Goal: Task Accomplishment & Management: Manage account settings

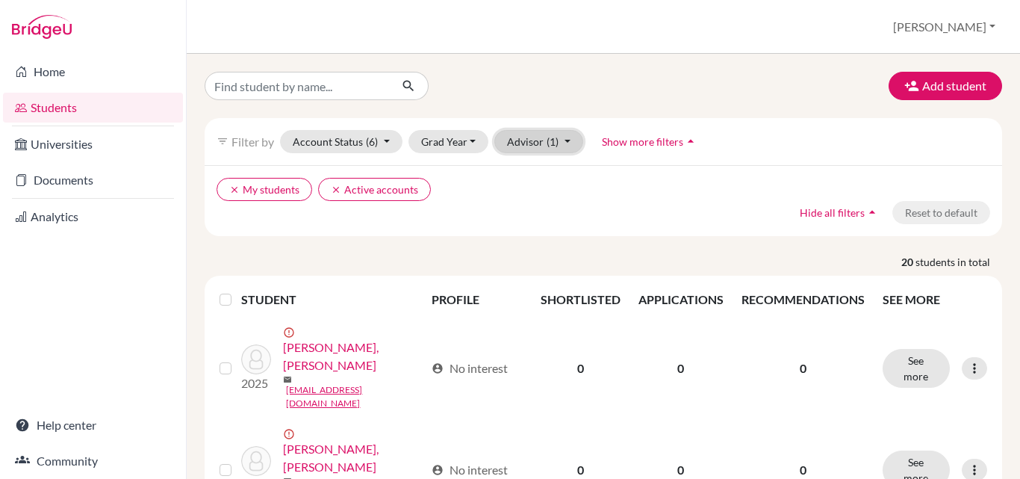
click at [545, 146] on button "Advisor (1)" at bounding box center [539, 141] width 89 height 23
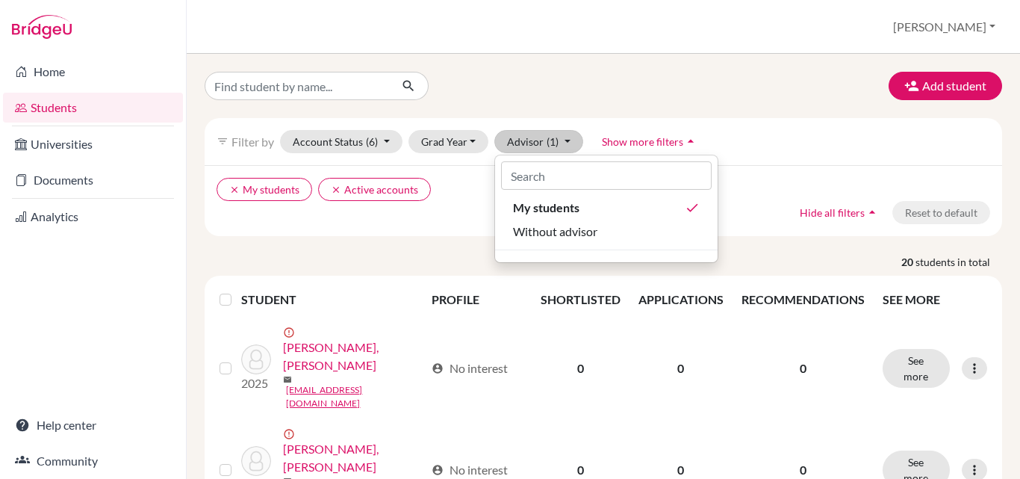
click at [447, 223] on div "clear My students clear Active accounts Hide all filters arrow_drop_up Reset to…" at bounding box center [604, 200] width 798 height 71
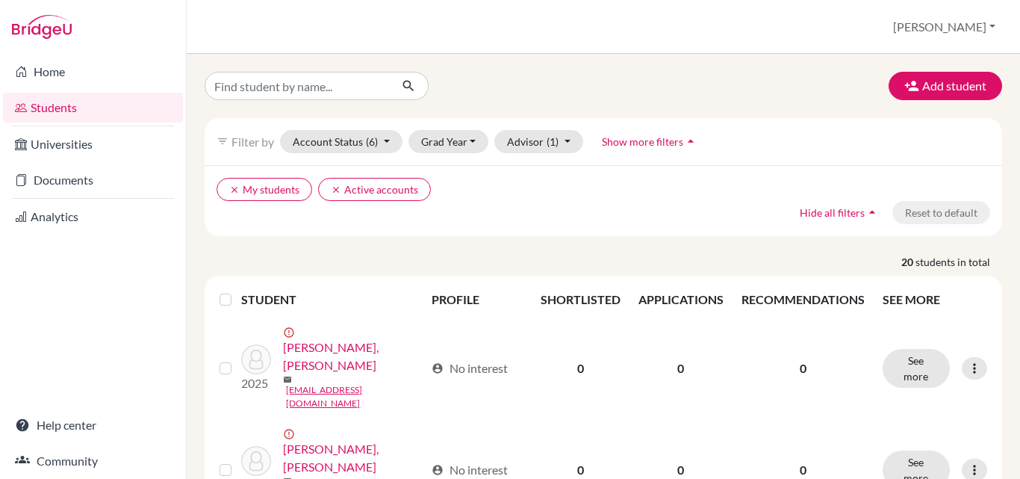
click at [843, 214] on span "Hide all filters" at bounding box center [832, 212] width 65 height 13
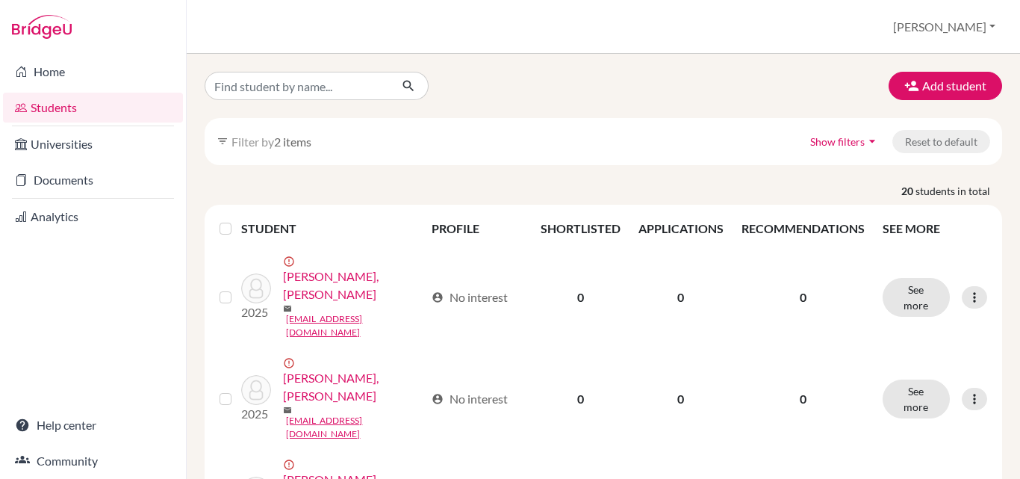
click at [843, 143] on span "Show filters" at bounding box center [838, 141] width 55 height 13
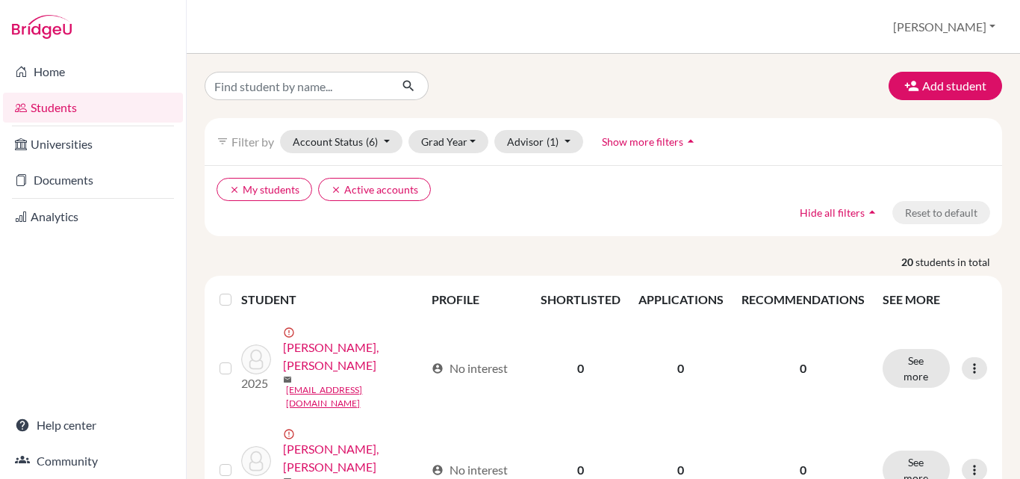
click at [238, 291] on label at bounding box center [238, 291] width 0 height 0
click at [0, 0] on input "checkbox" at bounding box center [0, 0] width 0 height 0
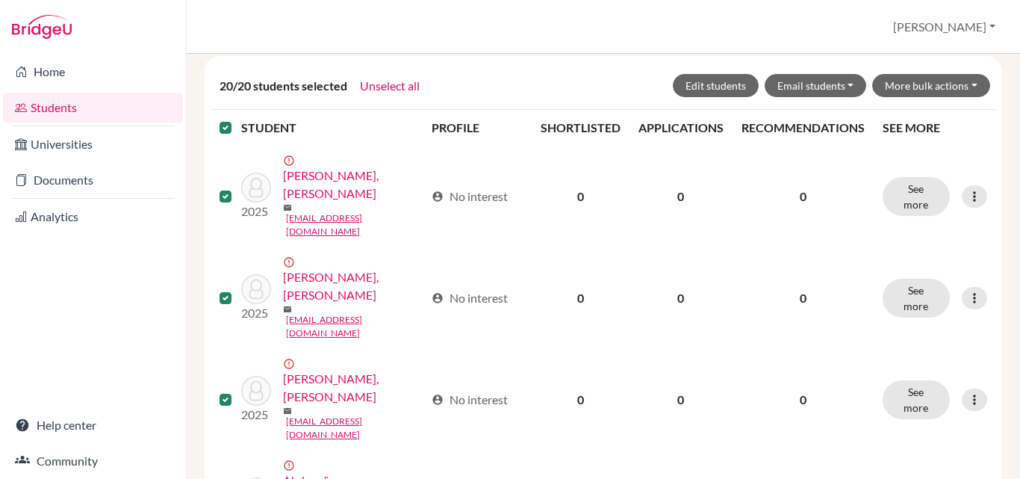
scroll to position [224, 0]
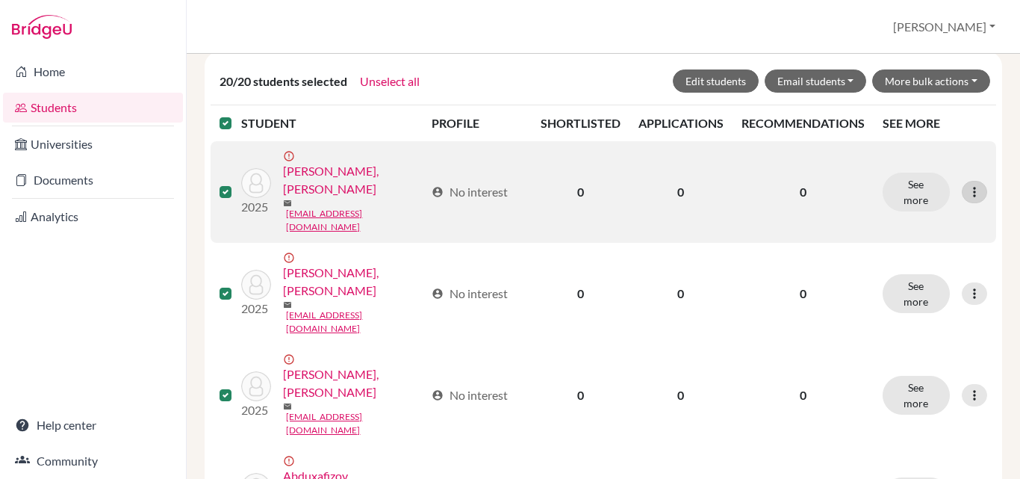
click at [973, 182] on div at bounding box center [974, 192] width 25 height 22
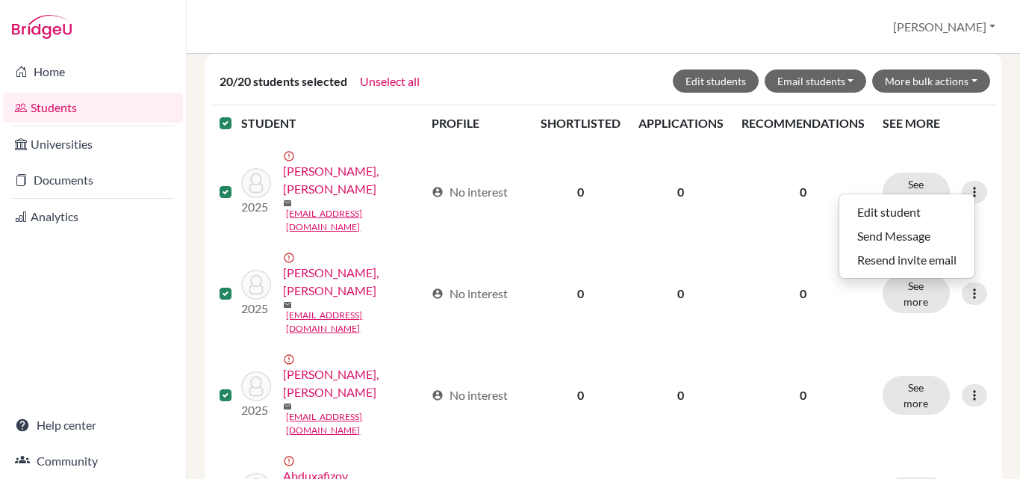
click at [512, 50] on div "Students overview Aziz Profile School Settings Log out" at bounding box center [604, 27] width 834 height 54
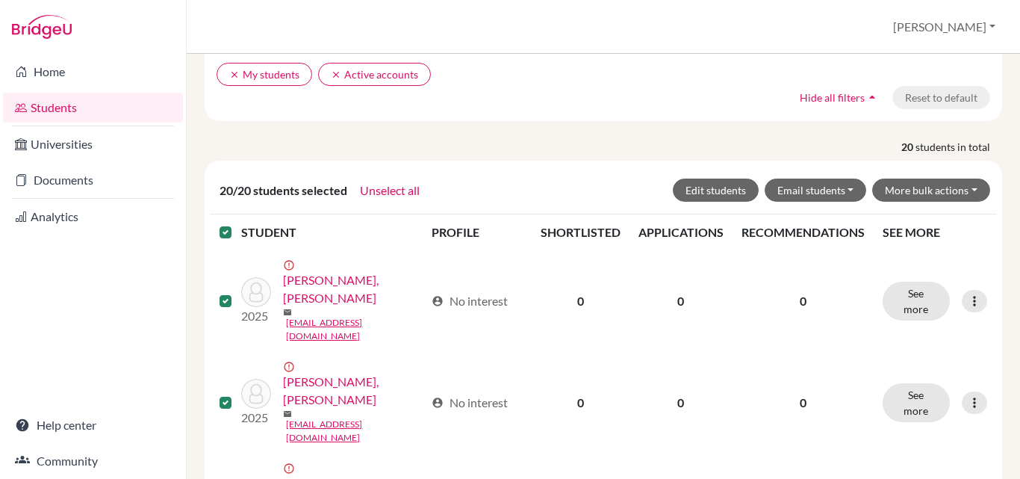
scroll to position [0, 0]
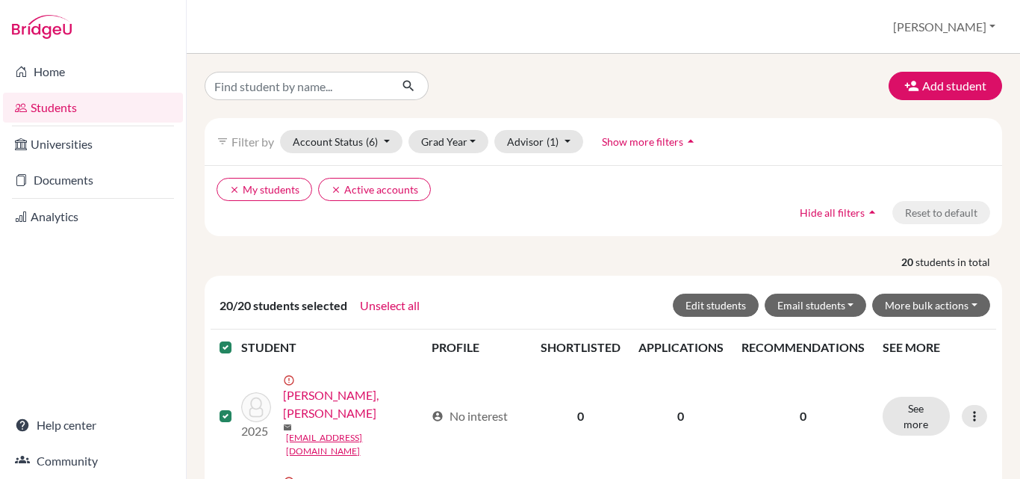
click at [466, 232] on div "clear My students clear Active accounts Hide all filters arrow_drop_up Reset to…" at bounding box center [604, 200] width 798 height 71
click at [380, 303] on button "Unselect all" at bounding box center [389, 305] width 61 height 19
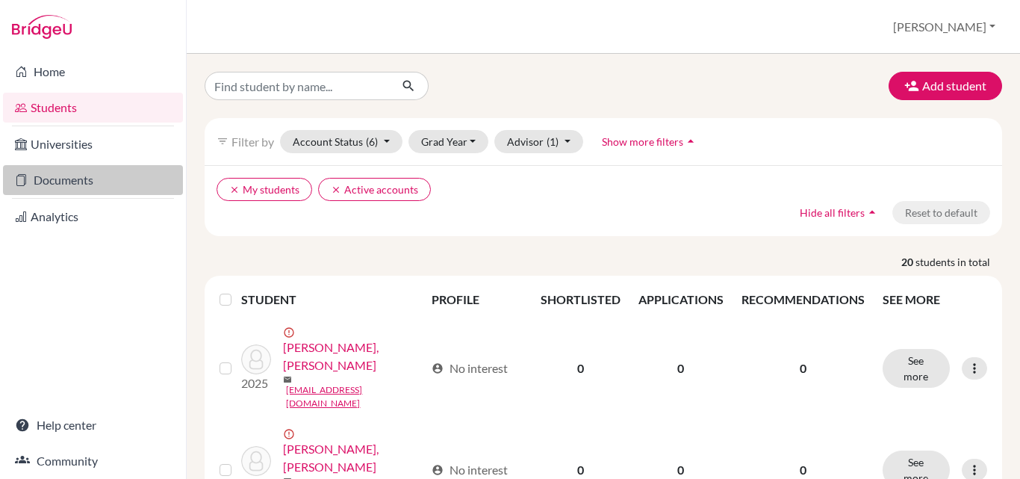
click at [112, 178] on link "Documents" at bounding box center [93, 180] width 180 height 30
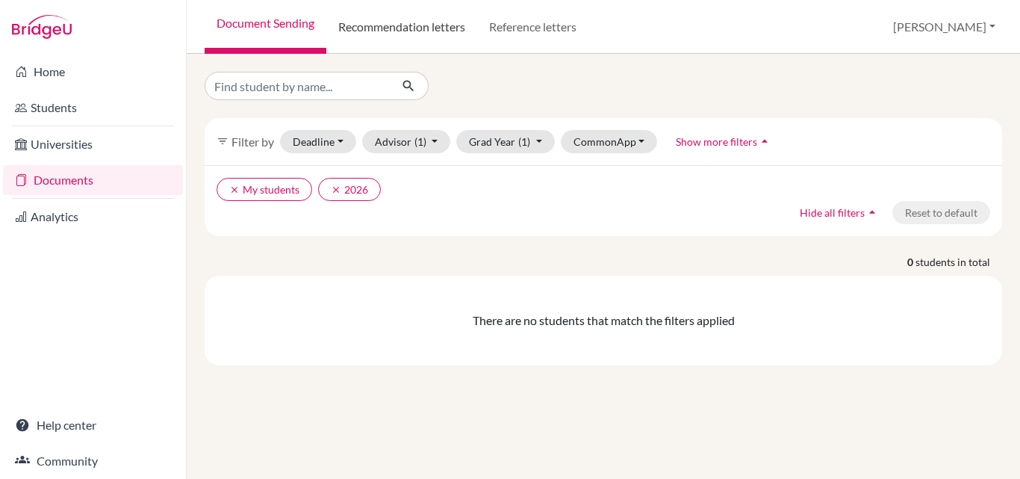
click at [390, 16] on link "Recommendation letters" at bounding box center [401, 27] width 151 height 54
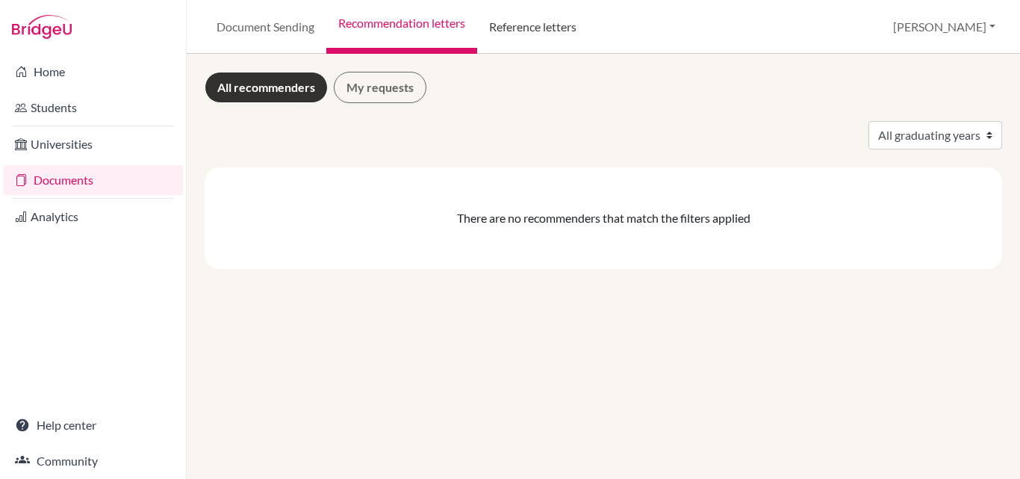
click at [498, 27] on link "Reference letters" at bounding box center [532, 27] width 111 height 54
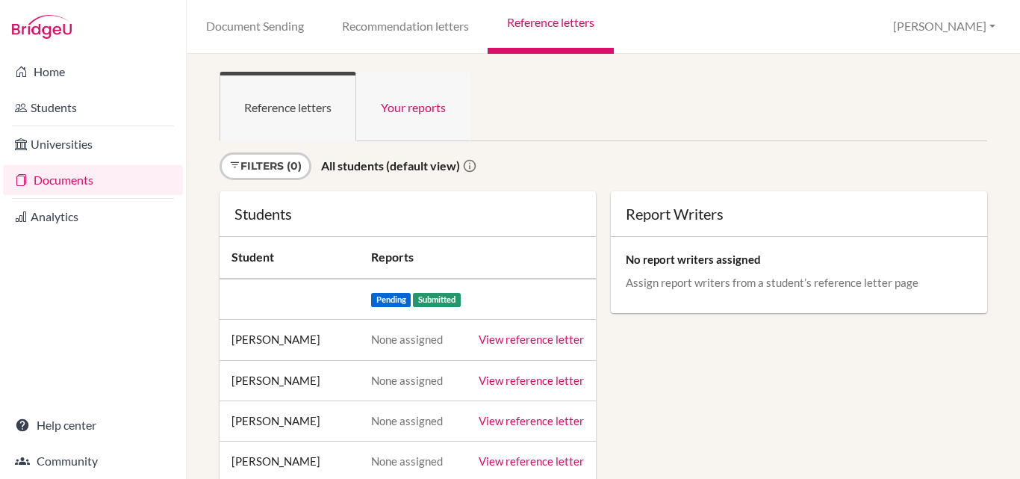
click at [394, 111] on link "Your reports" at bounding box center [413, 106] width 114 height 69
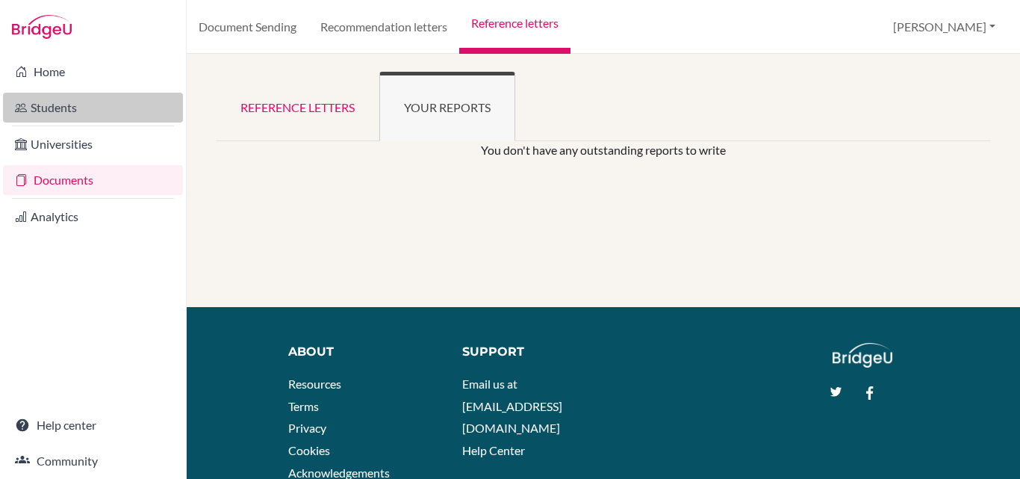
click at [84, 108] on link "Students" at bounding box center [93, 108] width 180 height 30
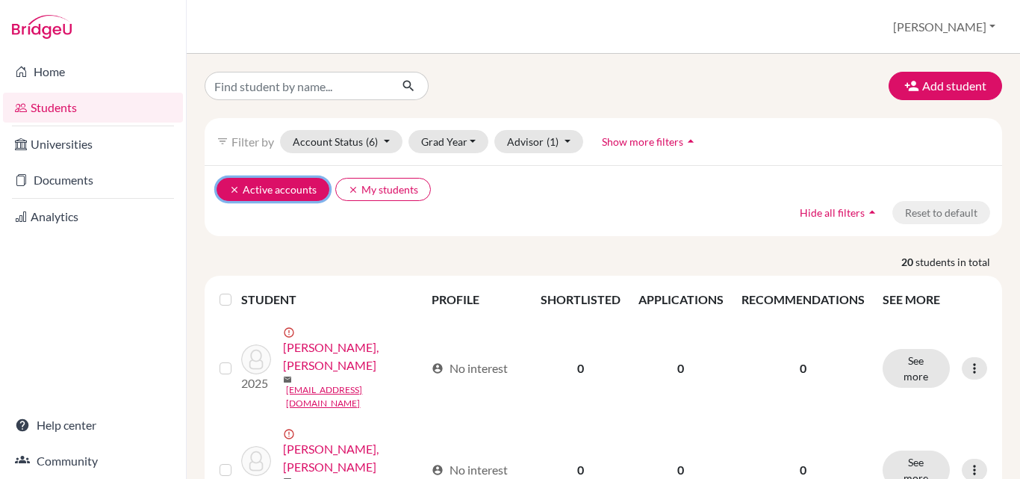
click at [282, 188] on button "clear Active accounts" at bounding box center [273, 189] width 113 height 23
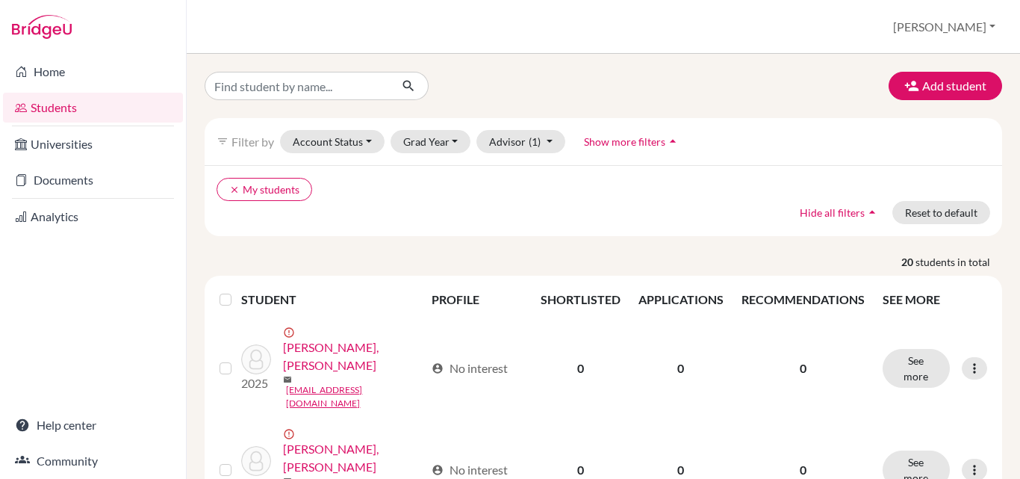
click at [666, 143] on icon "arrow_drop_up" at bounding box center [673, 141] width 15 height 15
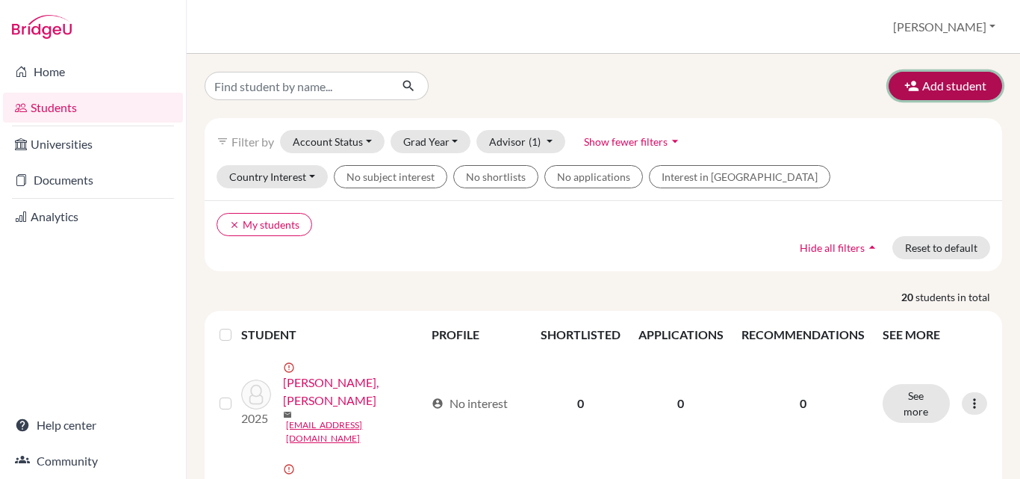
click at [922, 83] on button "Add student" at bounding box center [946, 86] width 114 height 28
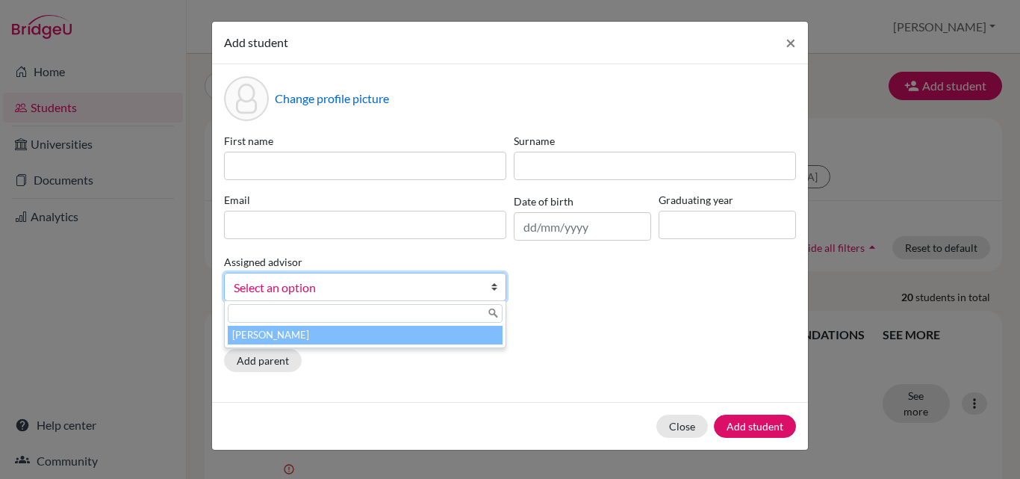
click at [340, 293] on span "Select an option" at bounding box center [356, 287] width 244 height 19
click at [315, 336] on li "Asamov, Aziz" at bounding box center [365, 335] width 275 height 19
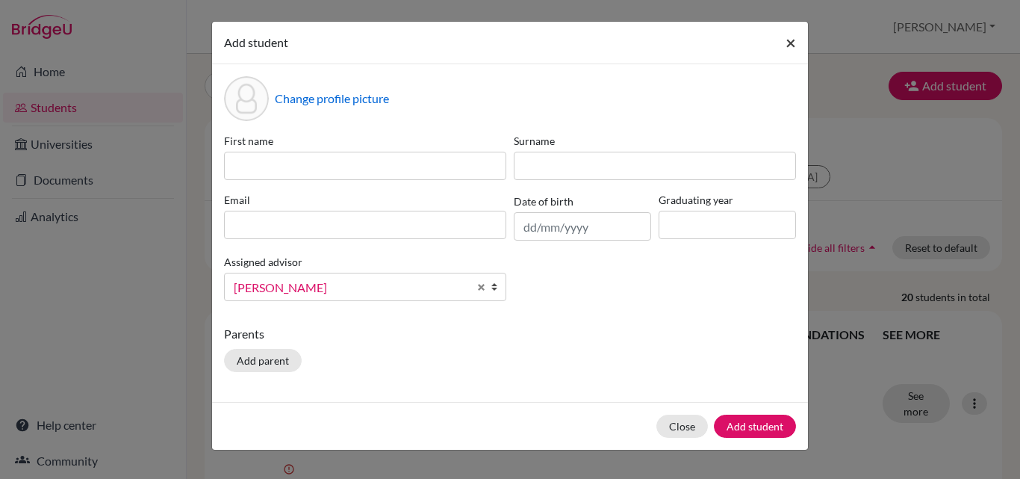
click at [793, 49] on span "×" at bounding box center [791, 42] width 10 height 22
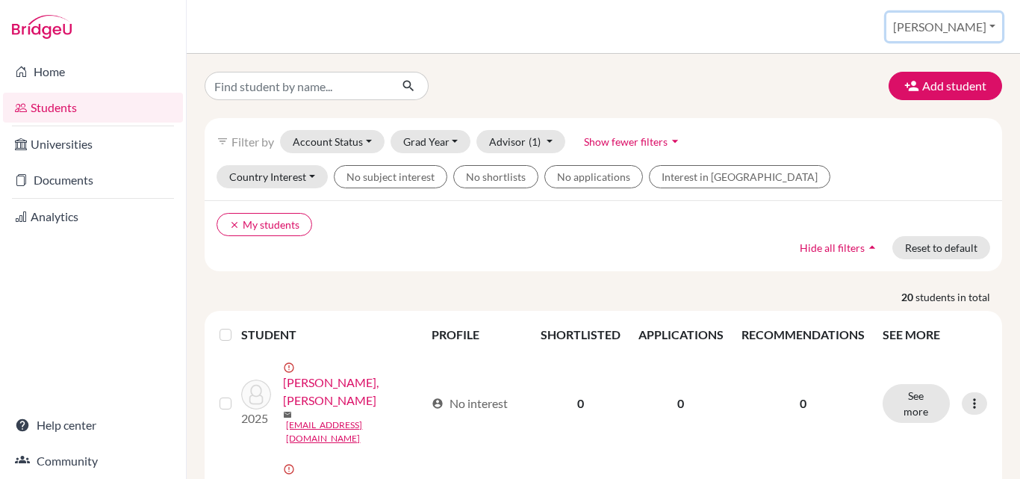
click at [973, 31] on button "[PERSON_NAME]" at bounding box center [945, 27] width 116 height 28
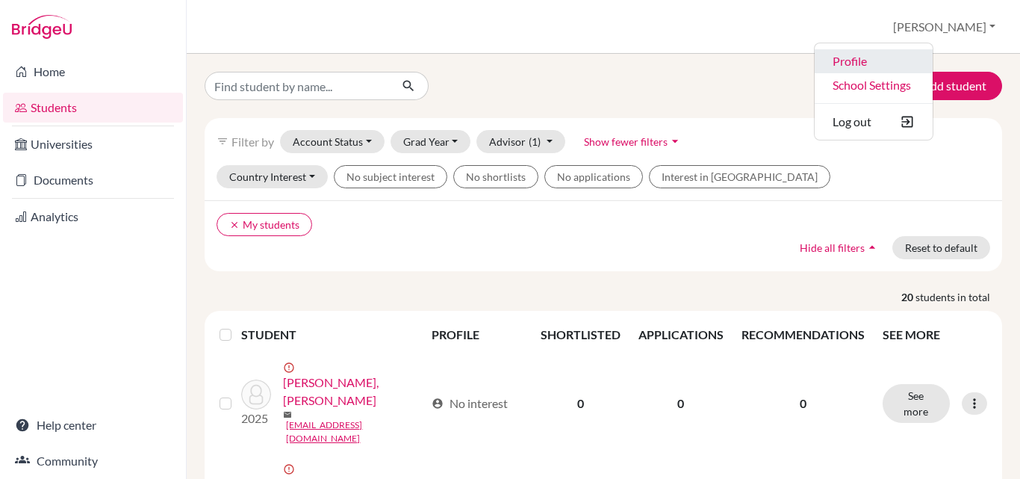
click at [933, 63] on link "Profile" at bounding box center [874, 61] width 118 height 24
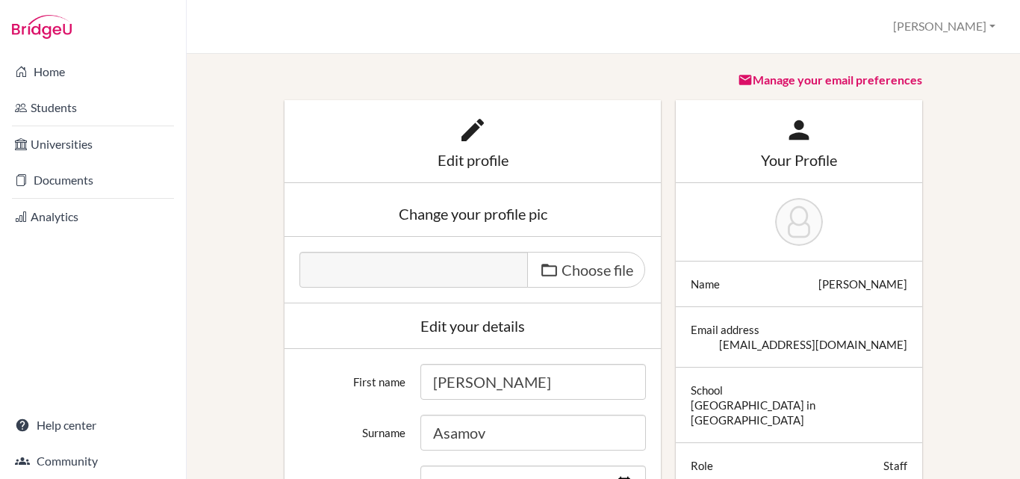
click at [479, 386] on input "[PERSON_NAME]" at bounding box center [534, 382] width 226 height 36
type input "[PERSON_NAME]"
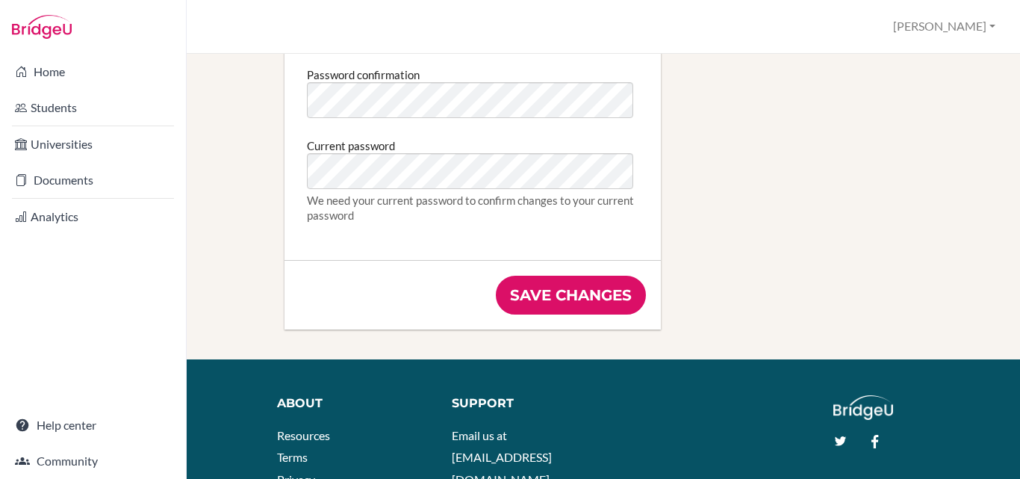
scroll to position [971, 0]
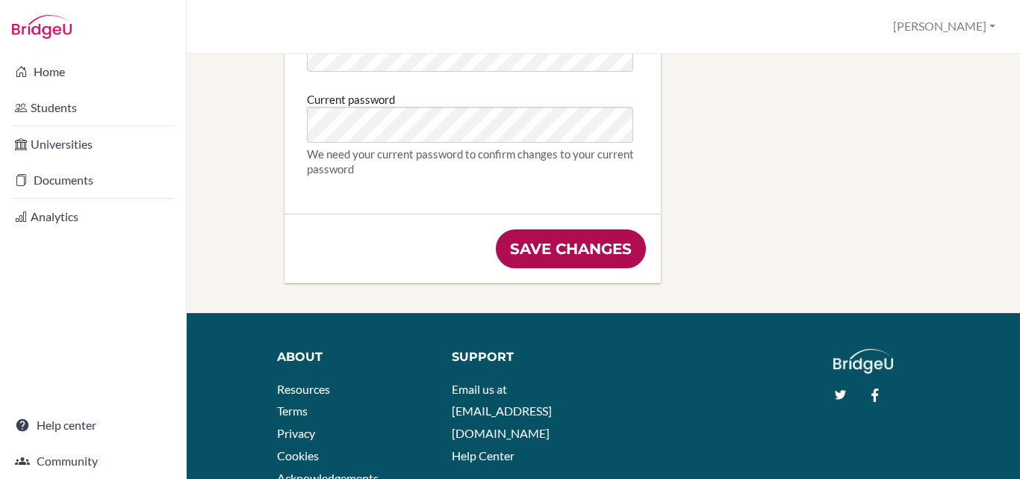
click at [584, 250] on input "Save changes" at bounding box center [571, 248] width 150 height 39
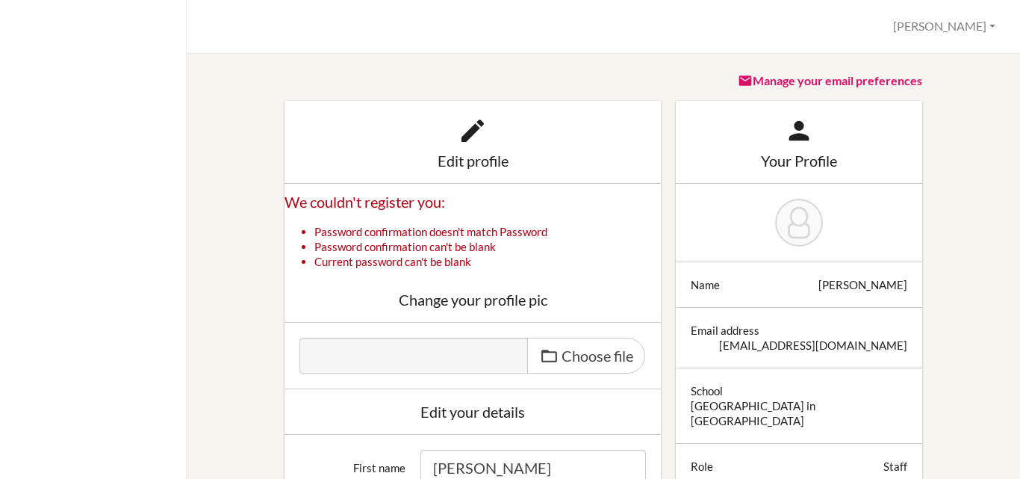
scroll to position [35, 0]
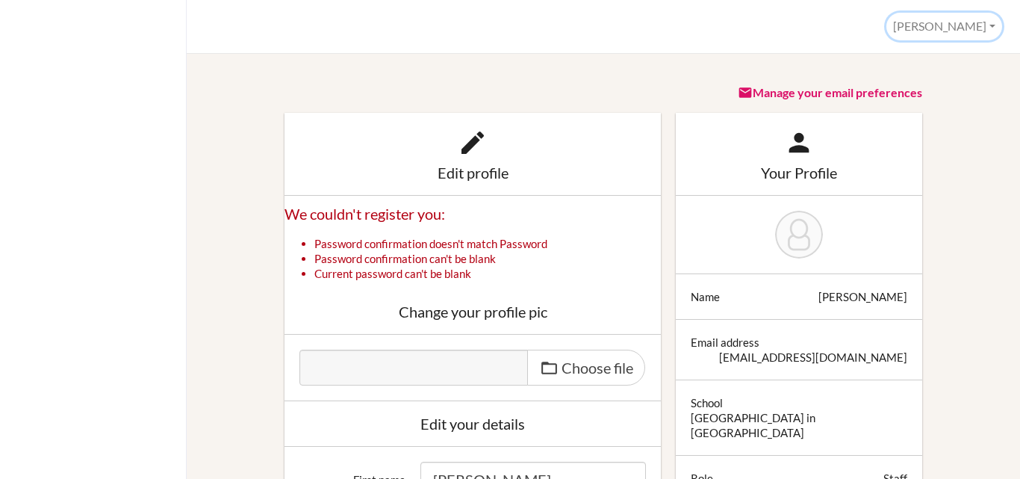
click at [983, 28] on button "[PERSON_NAME]" at bounding box center [945, 27] width 116 height 28
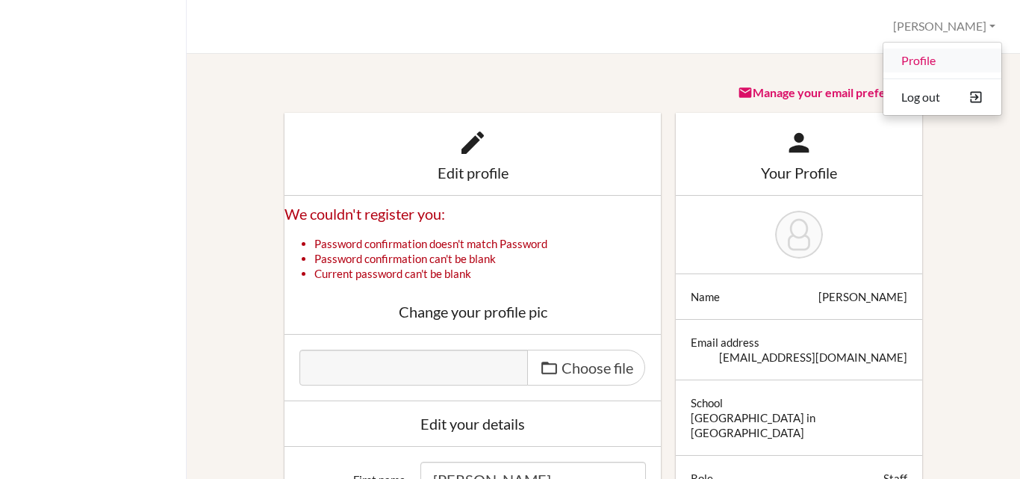
click at [926, 66] on link "Profile" at bounding box center [943, 61] width 118 height 24
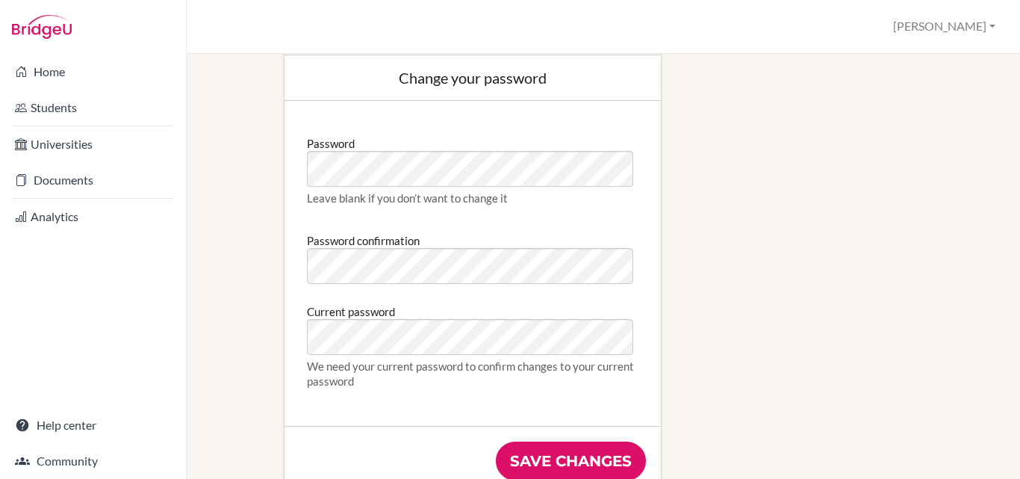
scroll to position [1049, 0]
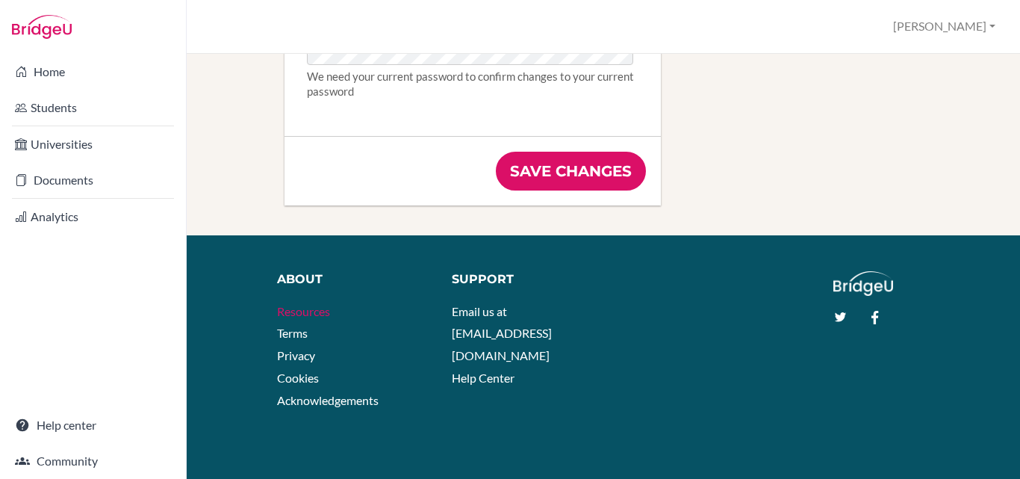
click at [316, 312] on link "Resources" at bounding box center [303, 311] width 53 height 14
